Goal: Find specific page/section: Find specific page/section

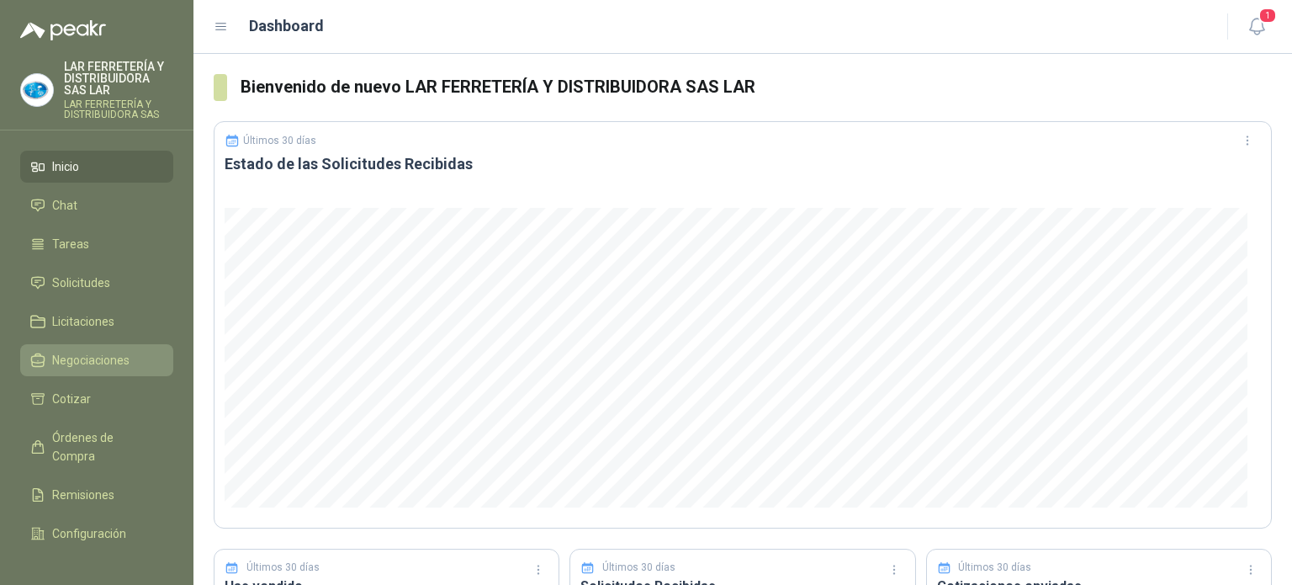
click at [77, 369] on link "Negociaciones" at bounding box center [96, 360] width 153 height 32
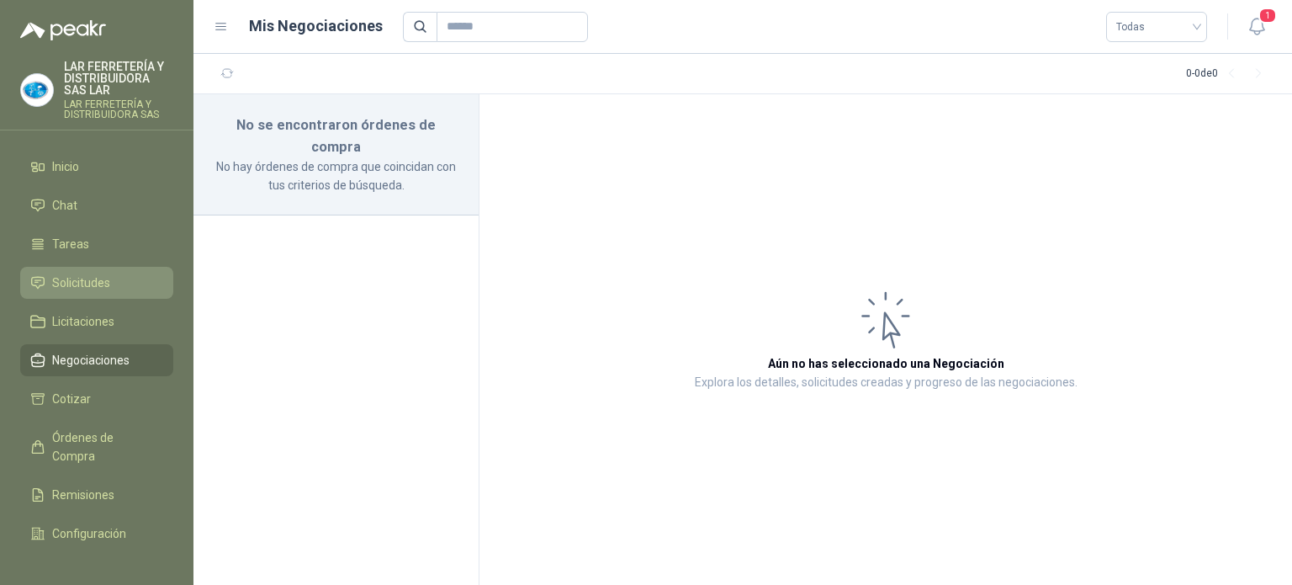
click at [87, 277] on span "Solicitudes" at bounding box center [81, 282] width 58 height 19
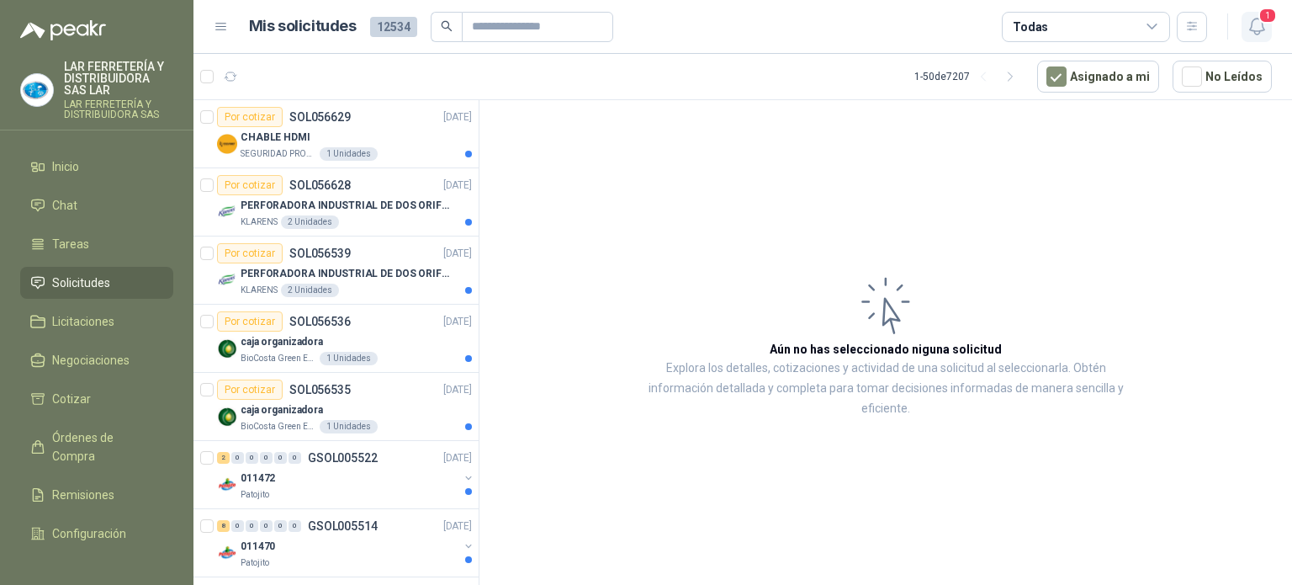
click at [1259, 13] on span "1" at bounding box center [1268, 16] width 19 height 16
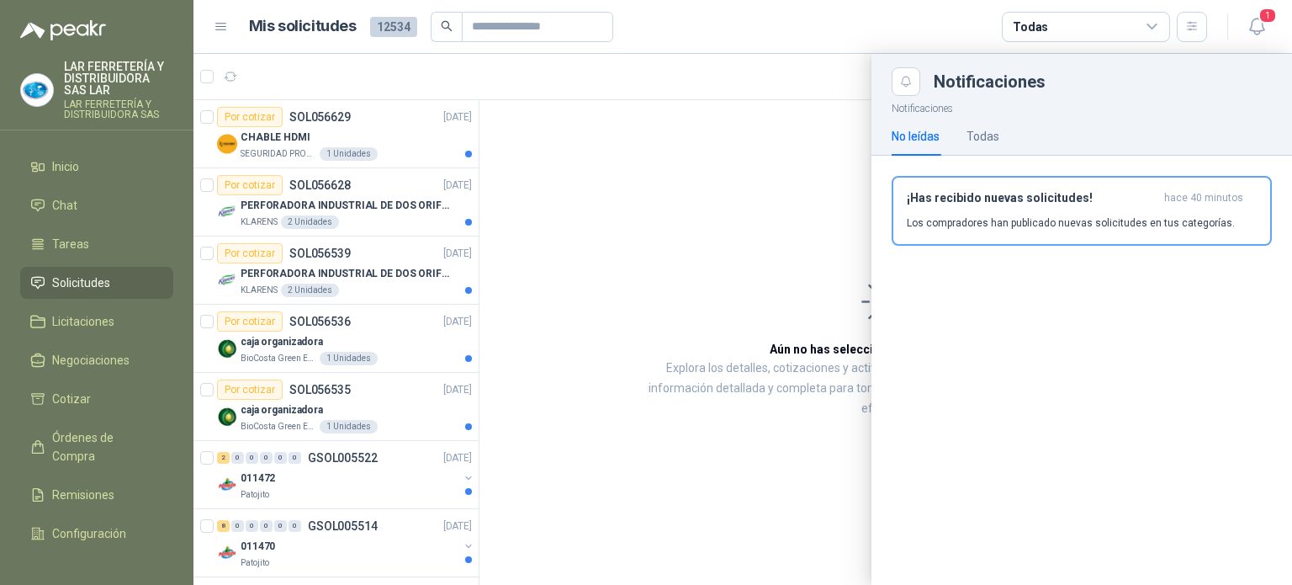
click at [656, 32] on article "Mis solicitudes 12534 Todas" at bounding box center [728, 27] width 959 height 30
click at [942, 25] on article "Mis solicitudes 12534 Todas" at bounding box center [728, 27] width 959 height 30
click at [1260, 33] on icon "button" at bounding box center [1256, 27] width 14 height 16
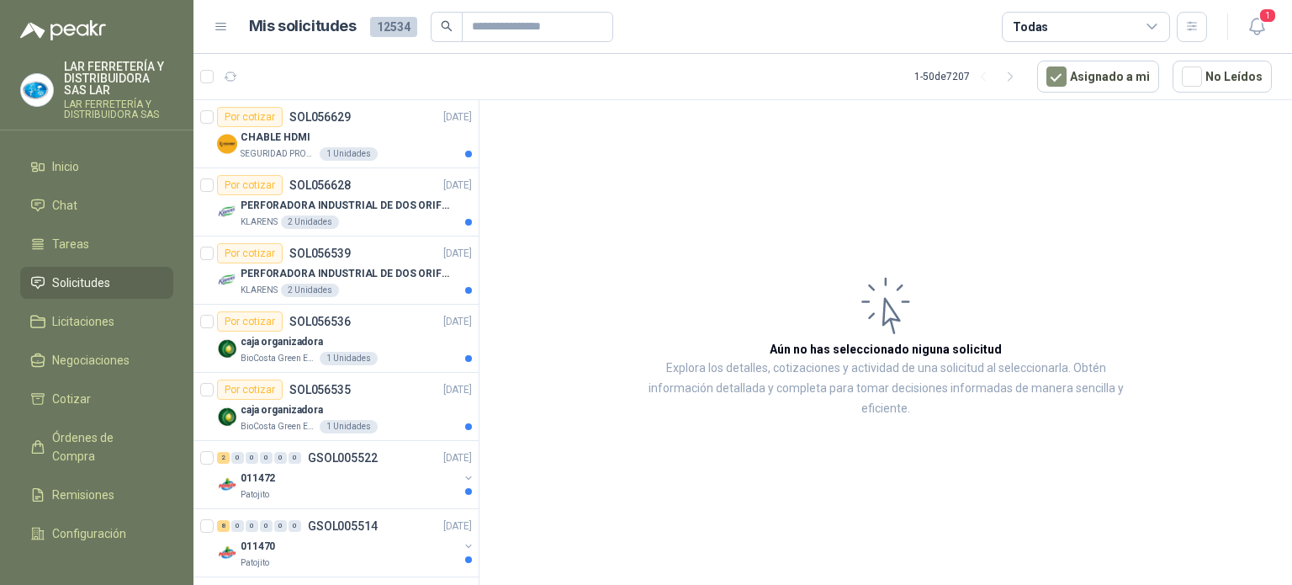
click at [1084, 22] on div "Todas" at bounding box center [1086, 27] width 168 height 30
click at [914, 23] on article "Mis solicitudes 12534 Todas" at bounding box center [728, 27] width 959 height 30
click at [1053, 26] on div "Todas" at bounding box center [1086, 27] width 168 height 30
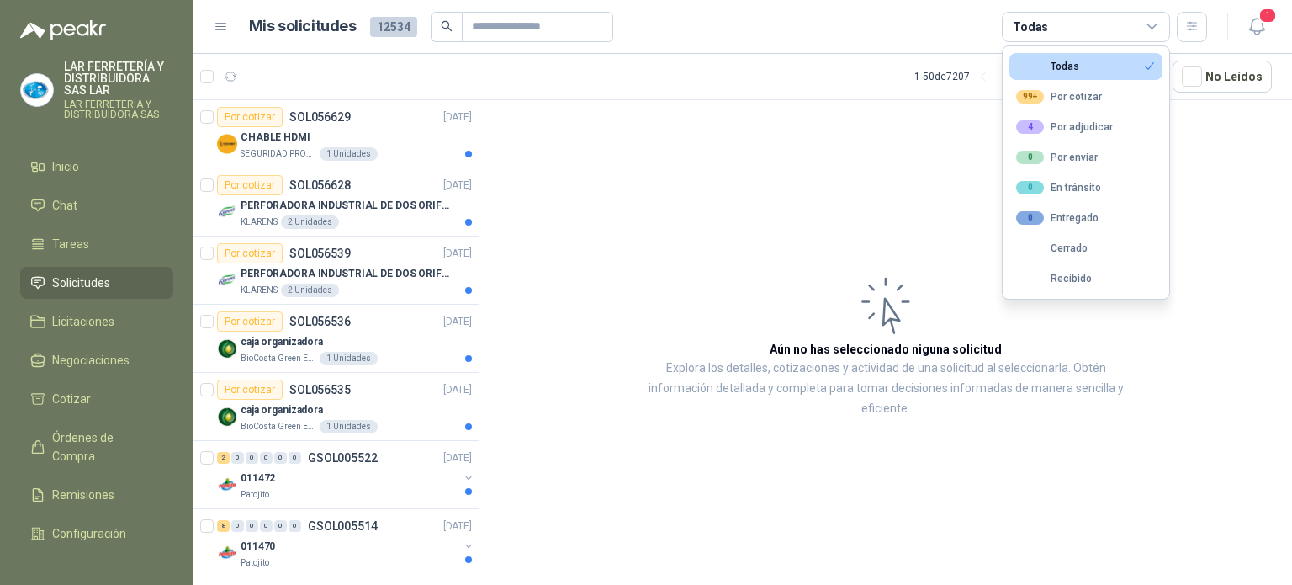
click at [747, 47] on header "Mis solicitudes 12534 Todas 1" at bounding box center [743, 27] width 1099 height 54
